Goal: Information Seeking & Learning: Learn about a topic

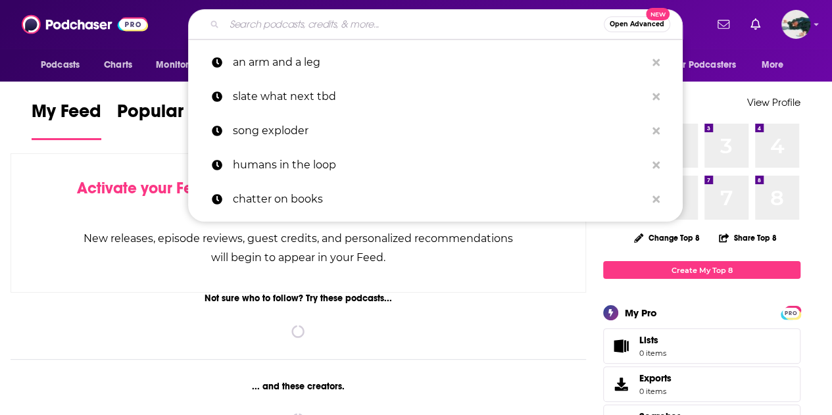
click at [497, 30] on input "Search podcasts, credits, & more..." at bounding box center [414, 24] width 380 height 21
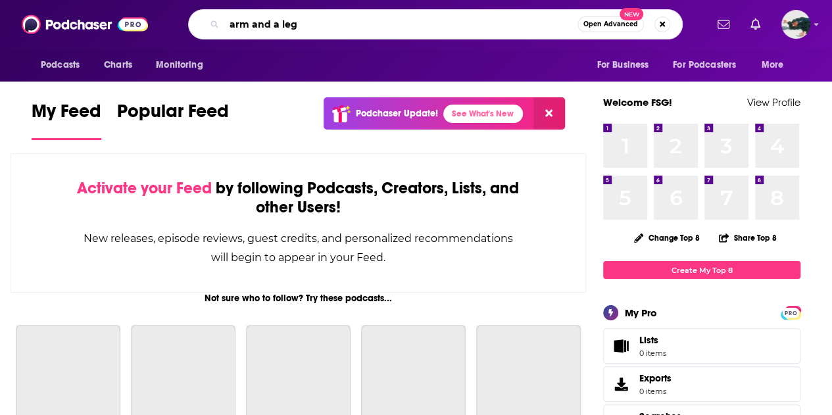
type input "arm and a leg"
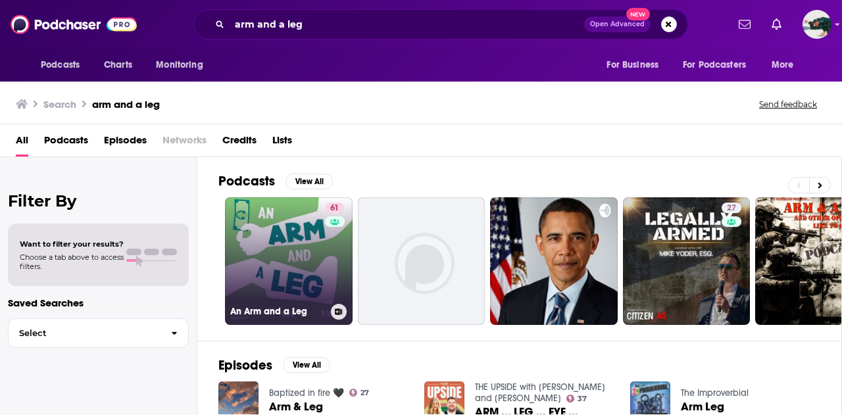
click at [291, 257] on link "61 An Arm and a Leg" at bounding box center [289, 261] width 128 height 128
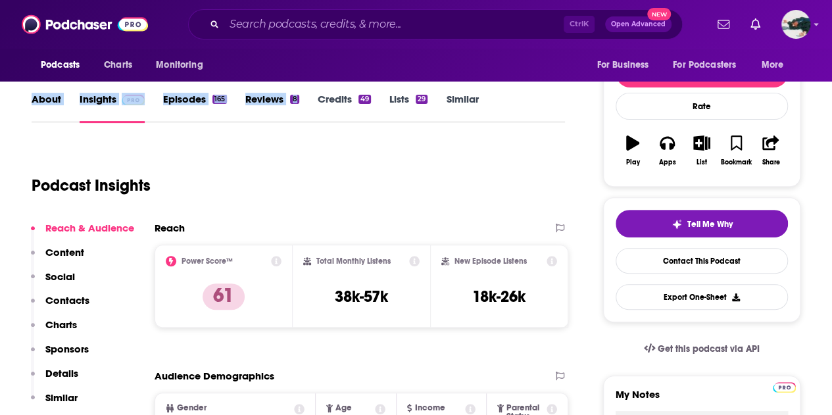
scroll to position [162, 0]
